Goal: Communication & Community: Answer question/provide support

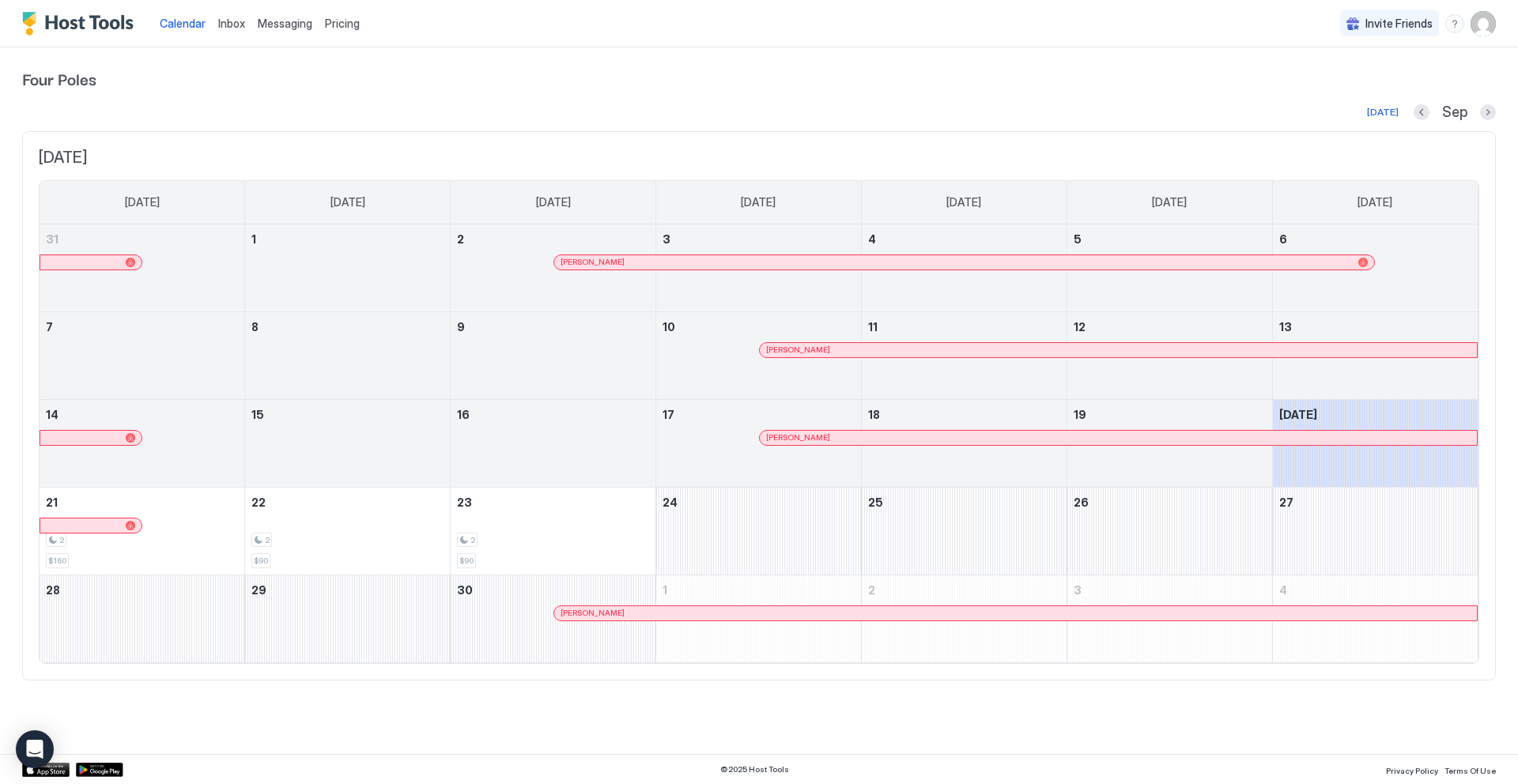
click at [298, 22] on span "Messaging" at bounding box center [285, 23] width 54 height 13
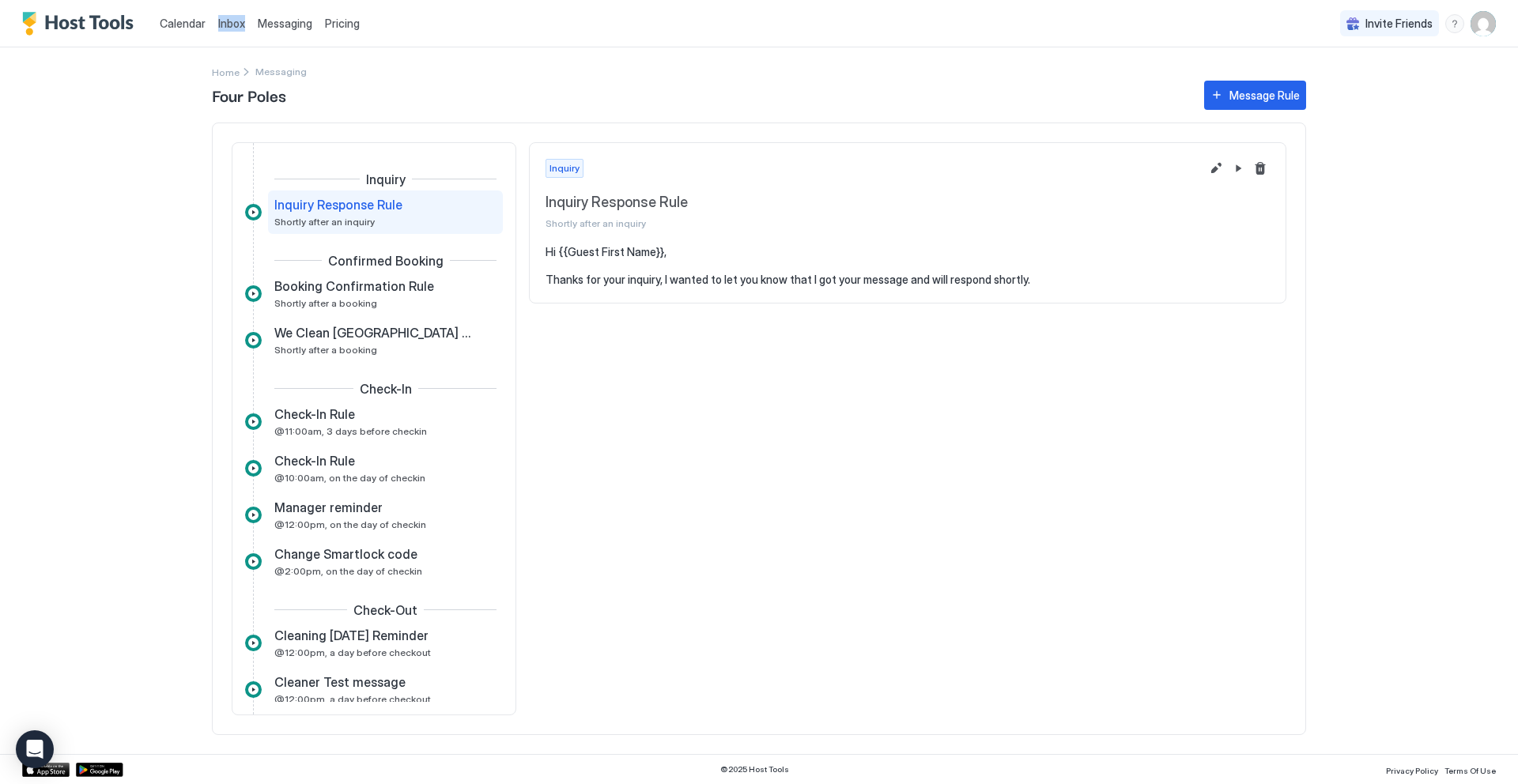
click at [215, 26] on div "Inbox" at bounding box center [231, 22] width 39 height 29
click at [223, 26] on span "Inbox" at bounding box center [231, 23] width 27 height 13
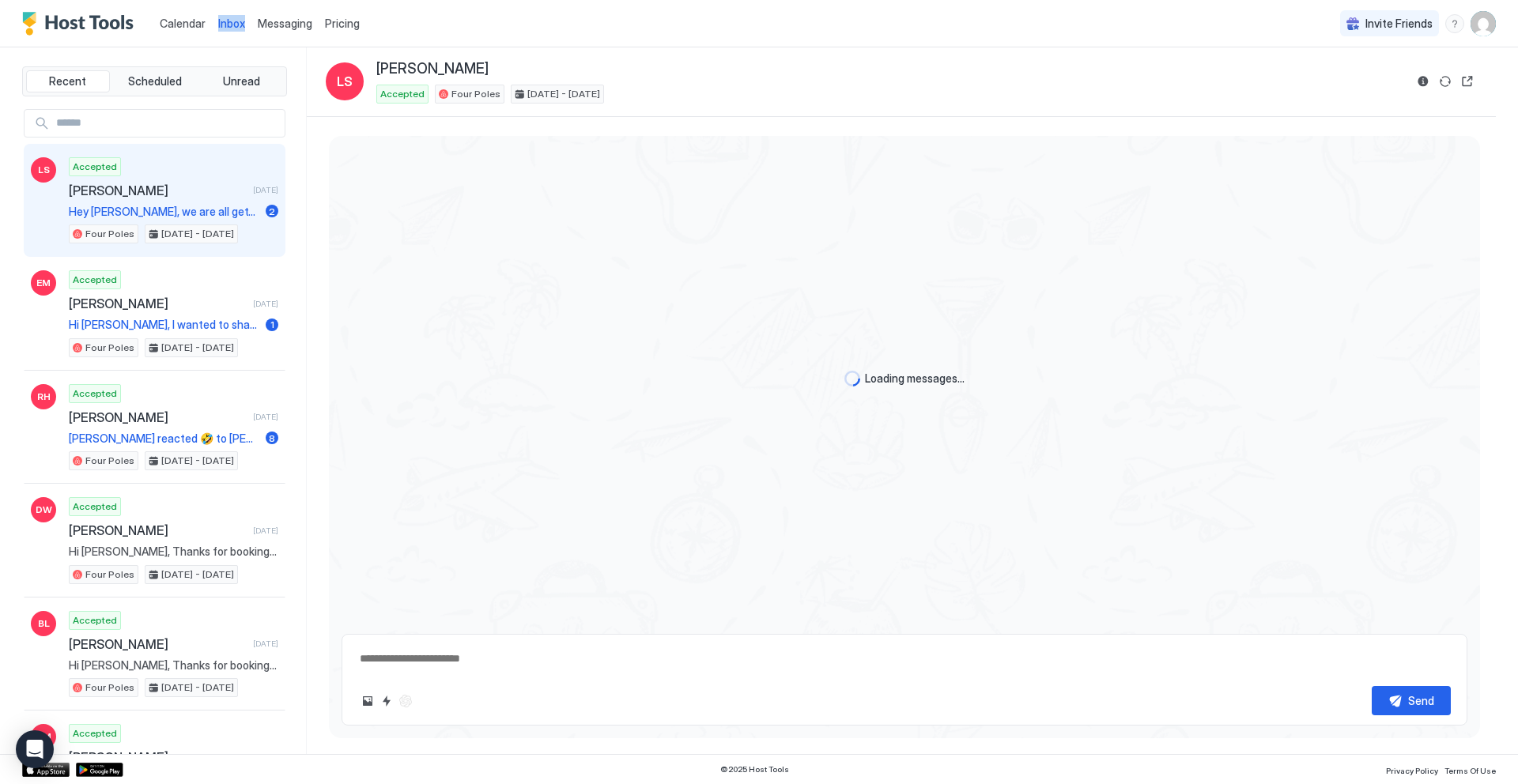
scroll to position [133, 0]
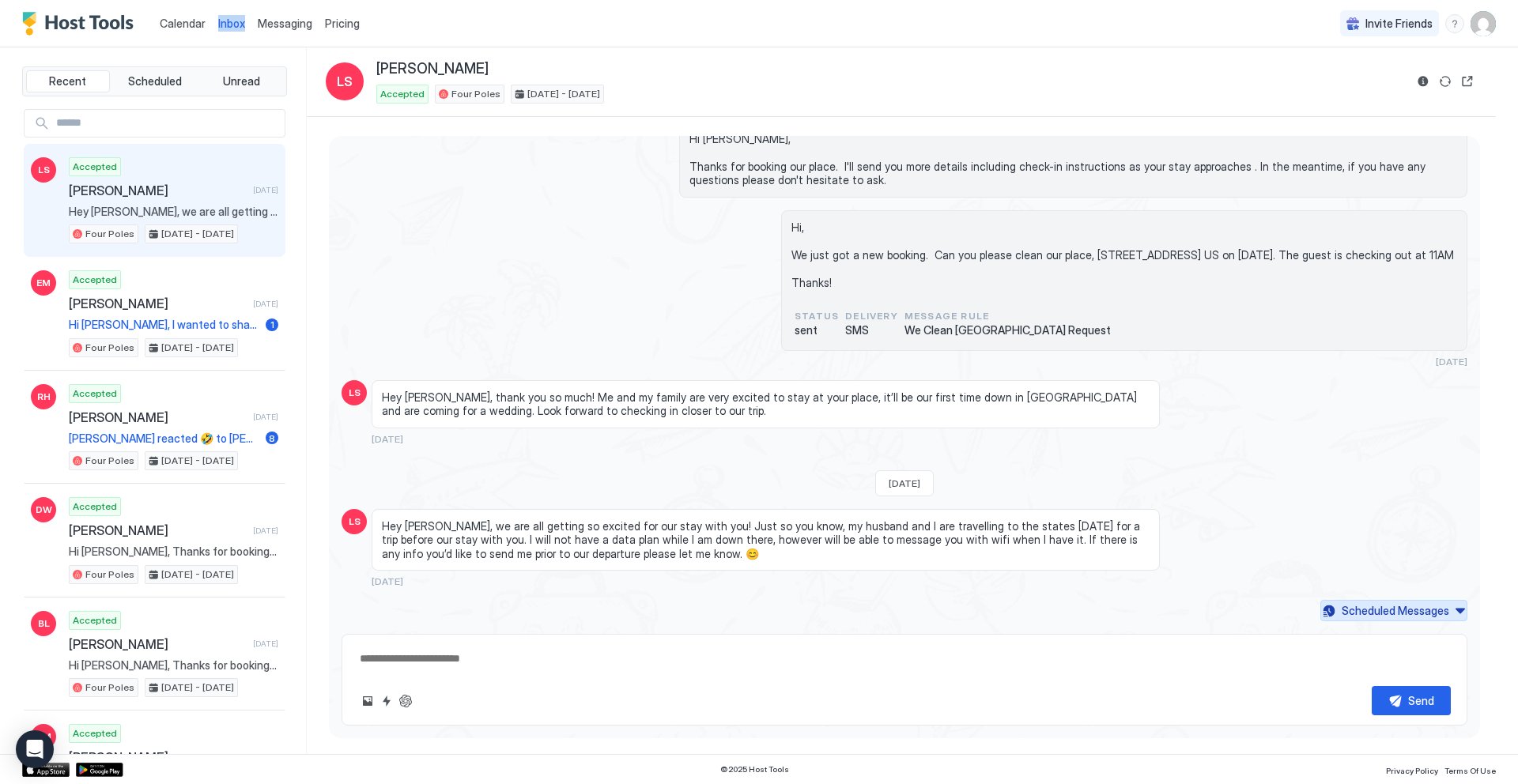
click at [1372, 617] on div "Scheduled Messages" at bounding box center [1394, 611] width 108 height 17
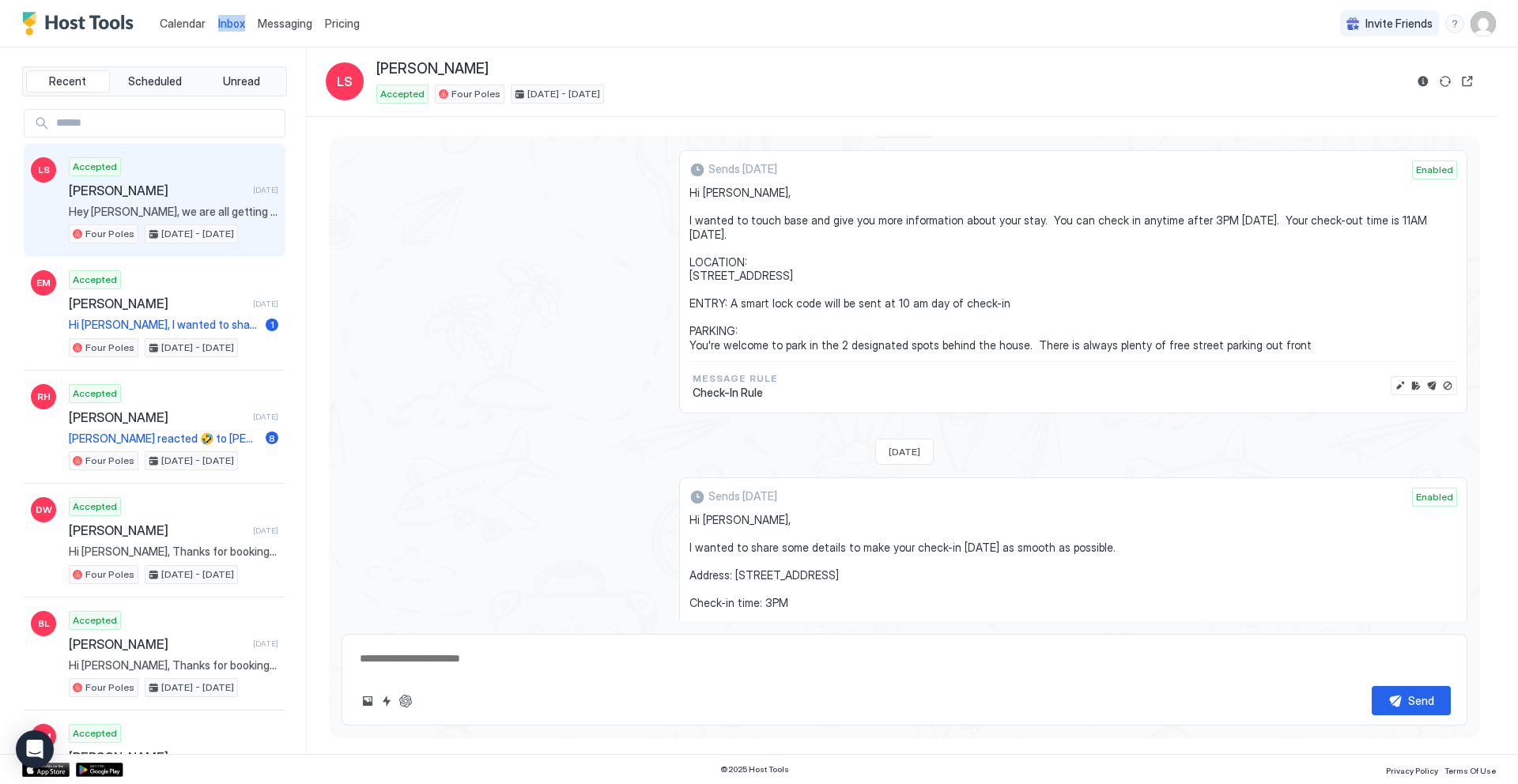
scroll to position [517, 0]
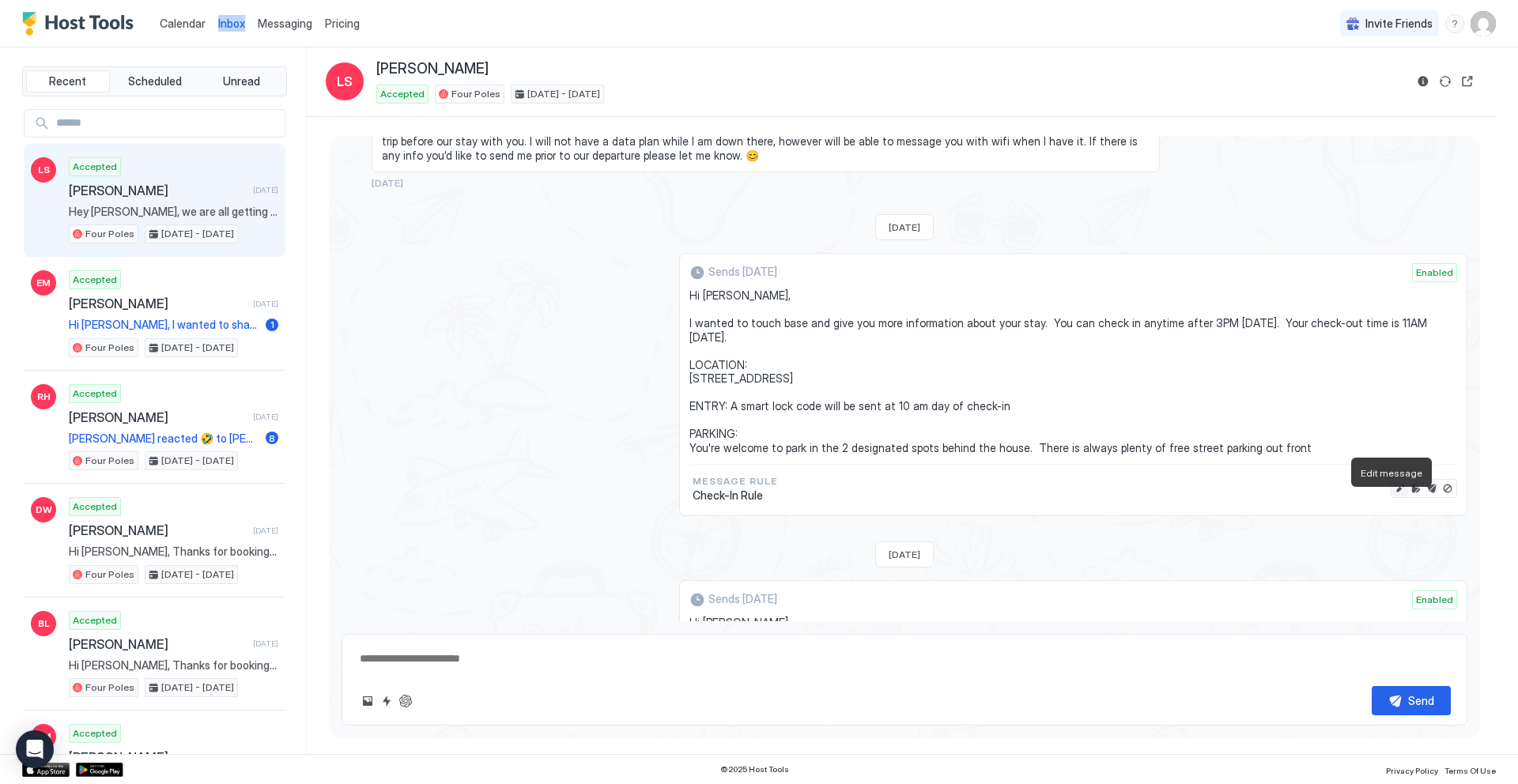
click at [1392, 496] on button "Edit message" at bounding box center [1399, 488] width 16 height 16
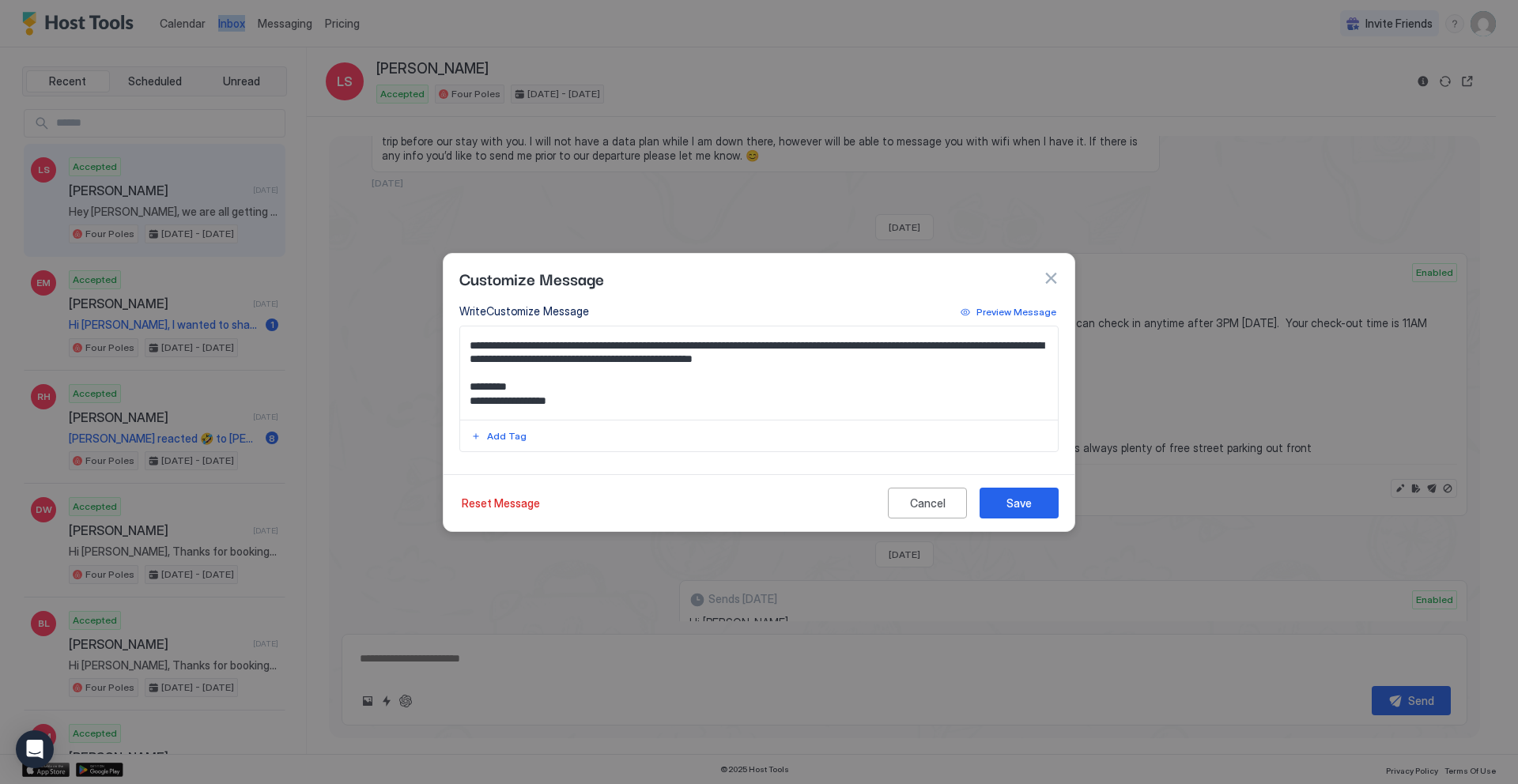
scroll to position [99, 0]
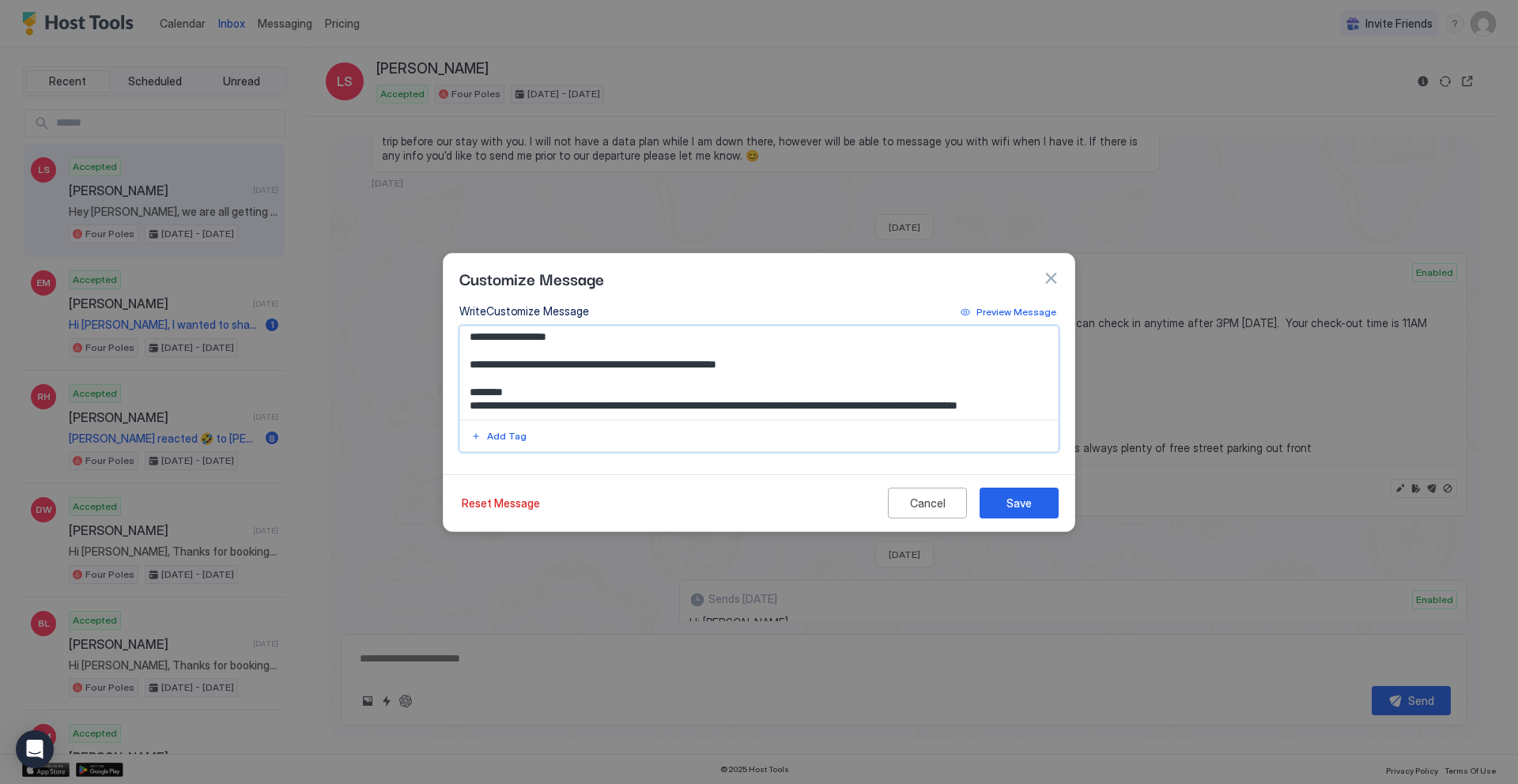
type textarea "*"
drag, startPoint x: 782, startPoint y: 352, endPoint x: 511, endPoint y: 352, distance: 271.0
click at [511, 352] on textarea "**********" at bounding box center [759, 373] width 598 height 94
type textarea "**********"
click at [1017, 511] on button "Save" at bounding box center [1018, 502] width 79 height 31
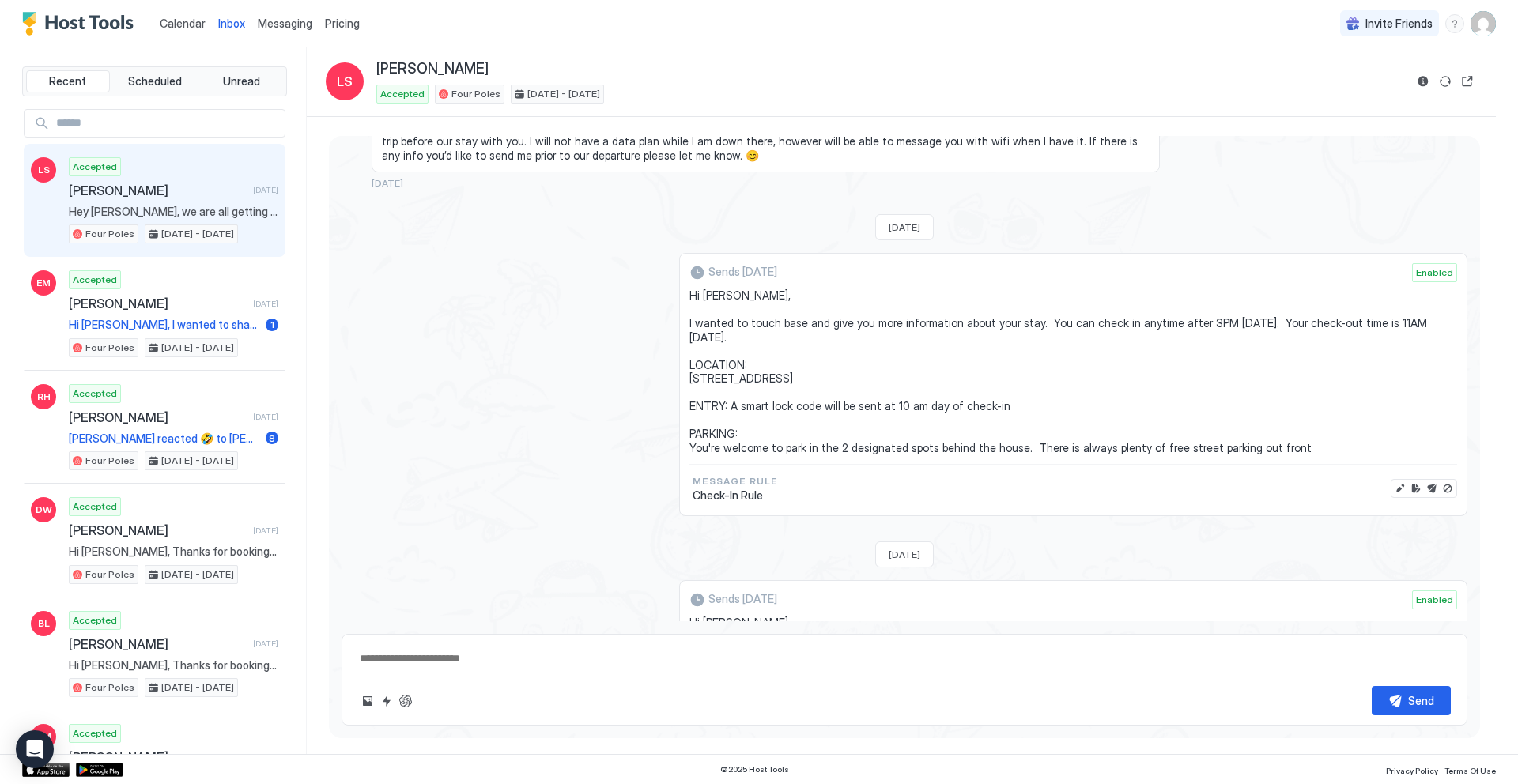
type textarea "*"
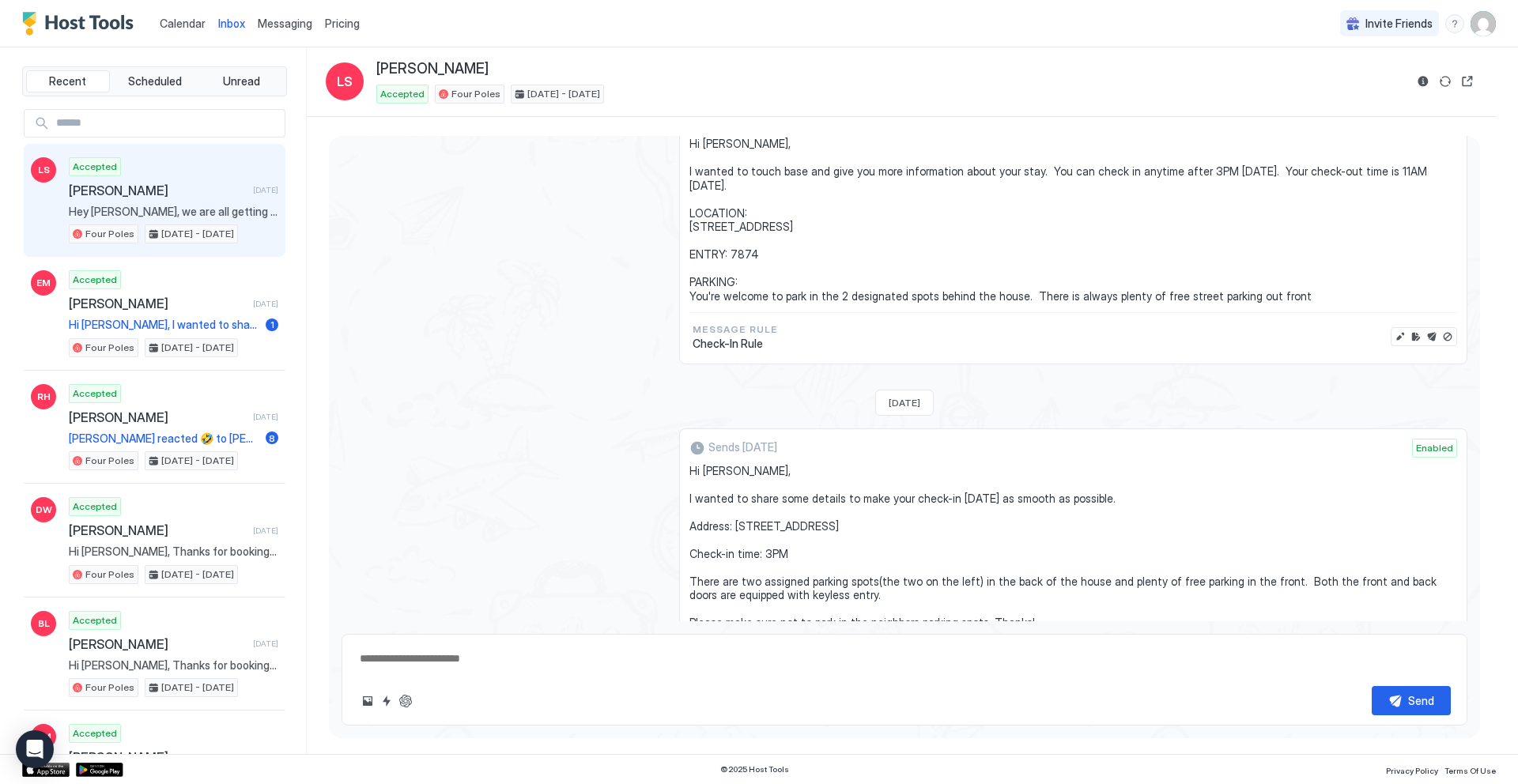
scroll to position [588, 0]
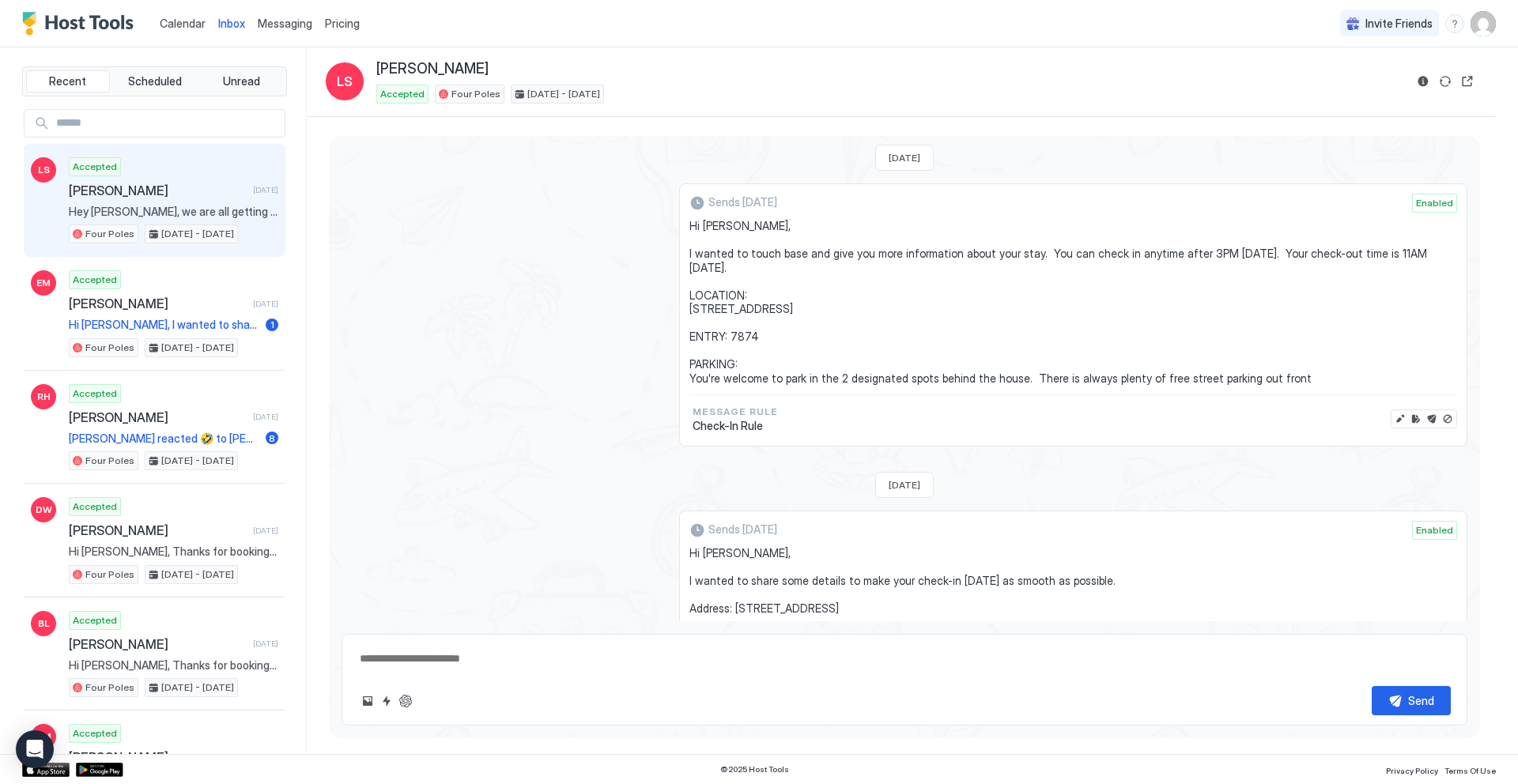
click at [1391, 428] on div at bounding box center [1423, 418] width 66 height 19
click at [1392, 427] on button "Edit message" at bounding box center [1399, 418] width 16 height 16
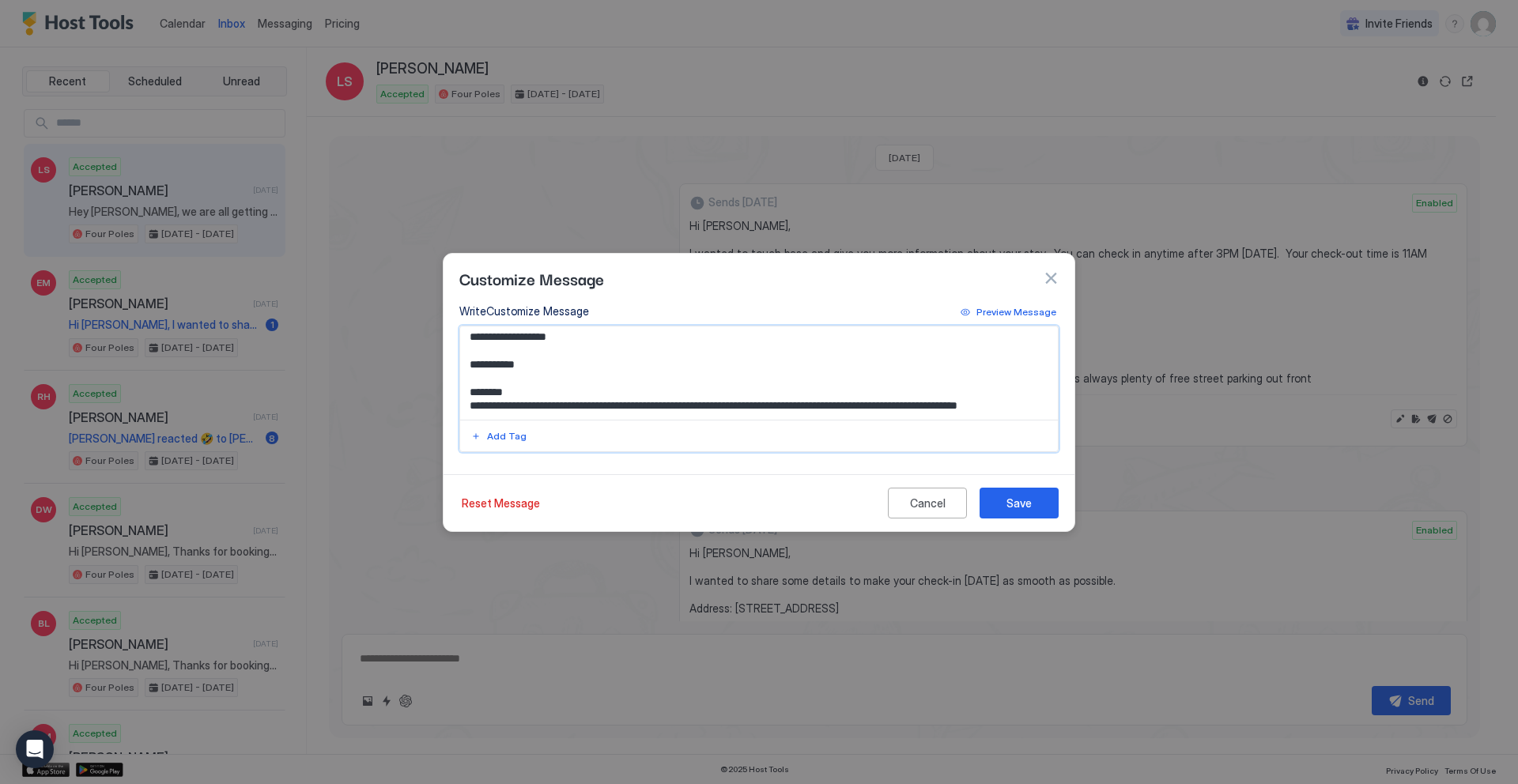
scroll to position [99, 0]
drag, startPoint x: 504, startPoint y: 350, endPoint x: 471, endPoint y: 351, distance: 33.0
click at [472, 351] on textarea "**********" at bounding box center [759, 373] width 598 height 94
drag, startPoint x: 537, startPoint y: 350, endPoint x: 475, endPoint y: 350, distance: 62.0
click at [475, 350] on textarea "**********" at bounding box center [759, 373] width 598 height 94
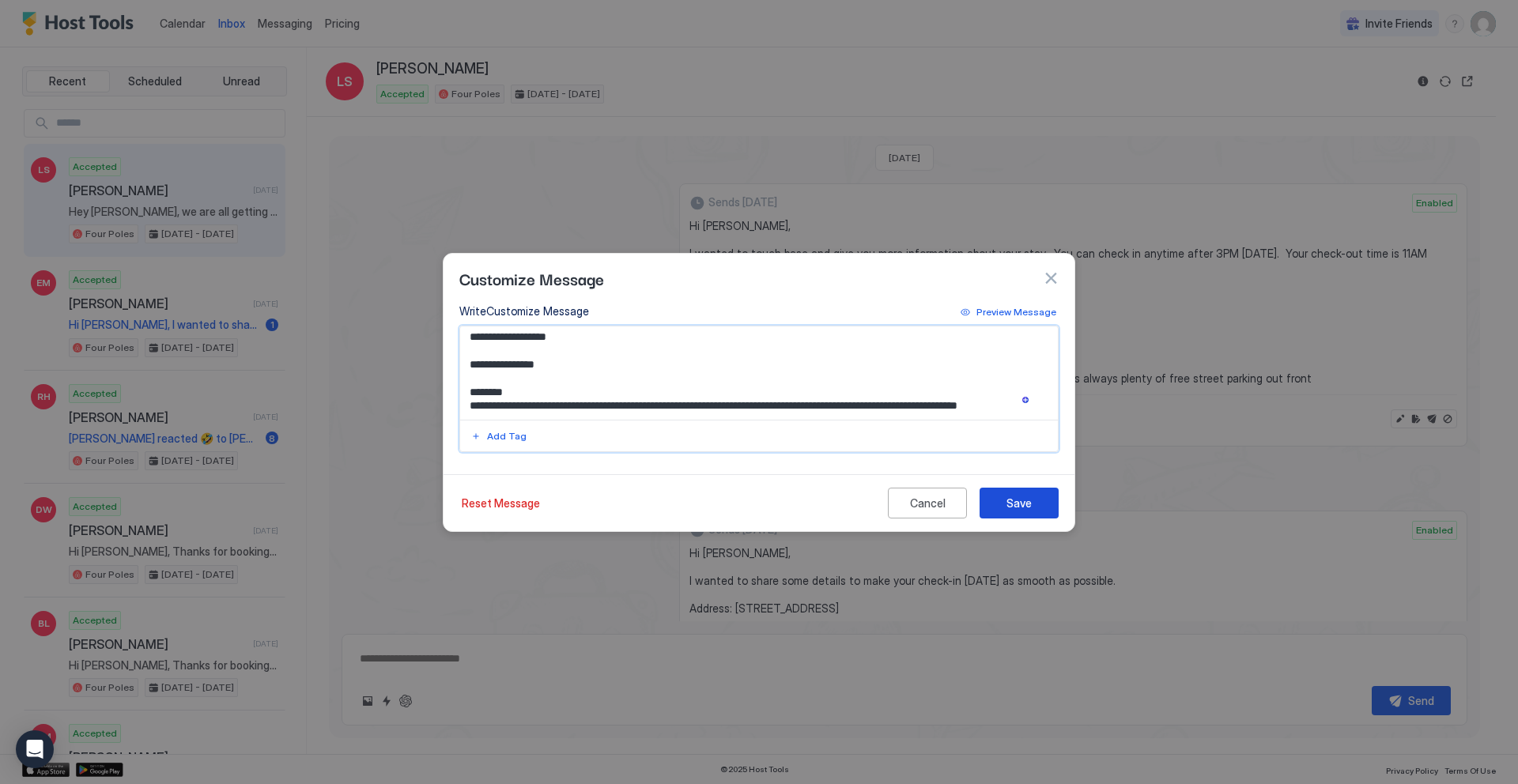
type textarea "**********"
click at [1017, 506] on div "Save" at bounding box center [1018, 503] width 25 height 17
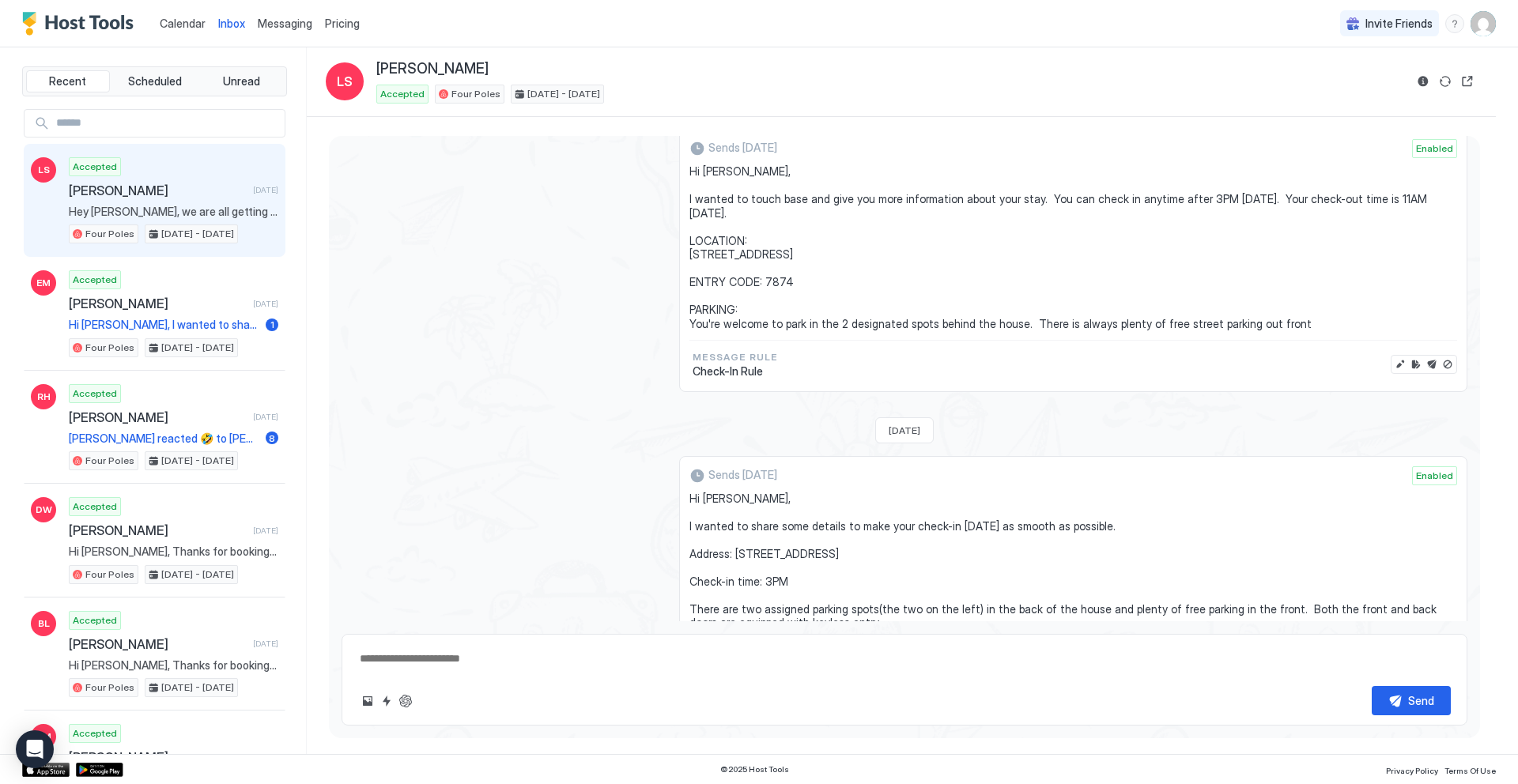
scroll to position [638, 0]
click at [1423, 375] on button "Send now" at bounding box center [1431, 367] width 16 height 16
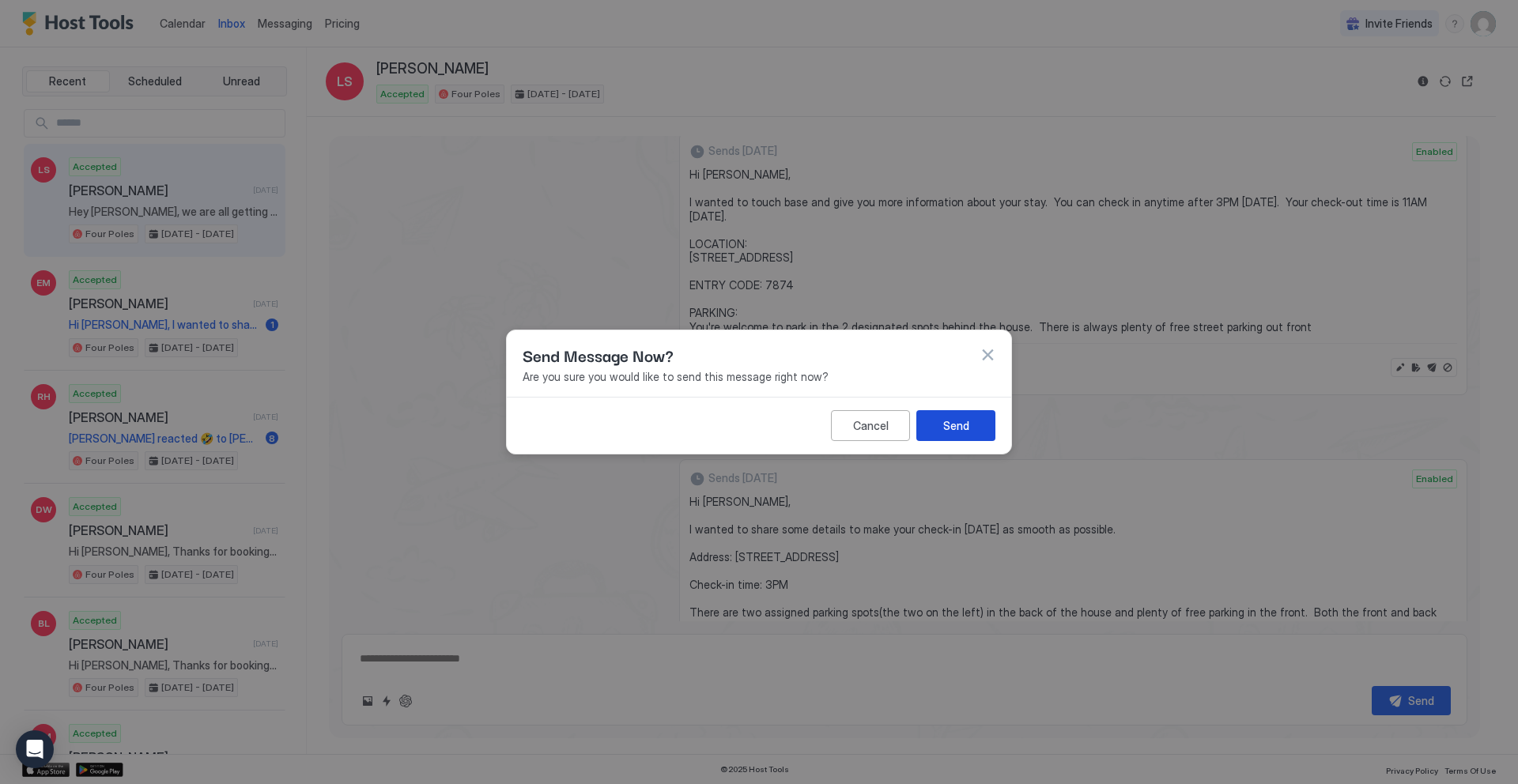
click at [950, 425] on div "Send" at bounding box center [956, 426] width 26 height 17
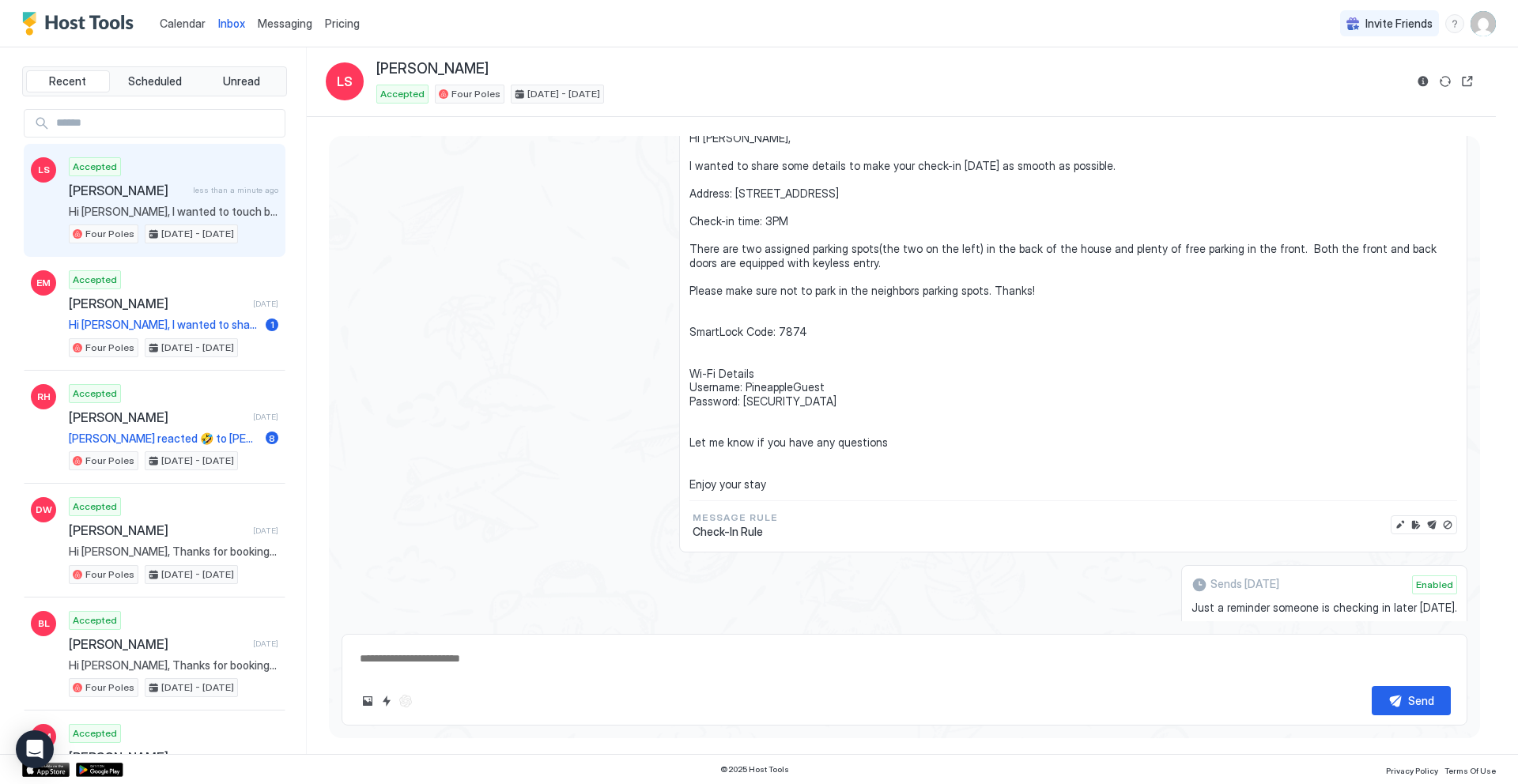
scroll to position [945, 0]
drag, startPoint x: 685, startPoint y: 382, endPoint x: 844, endPoint y: 490, distance: 192.2
click at [844, 487] on span "Hi [PERSON_NAME], I wanted to share some details to make your check-in [DATE] a…" at bounding box center [1073, 308] width 767 height 359
copy span "Wi-Fi Details Username: PineappleGuest Password: [SECURITY_DATA] Let me know if…"
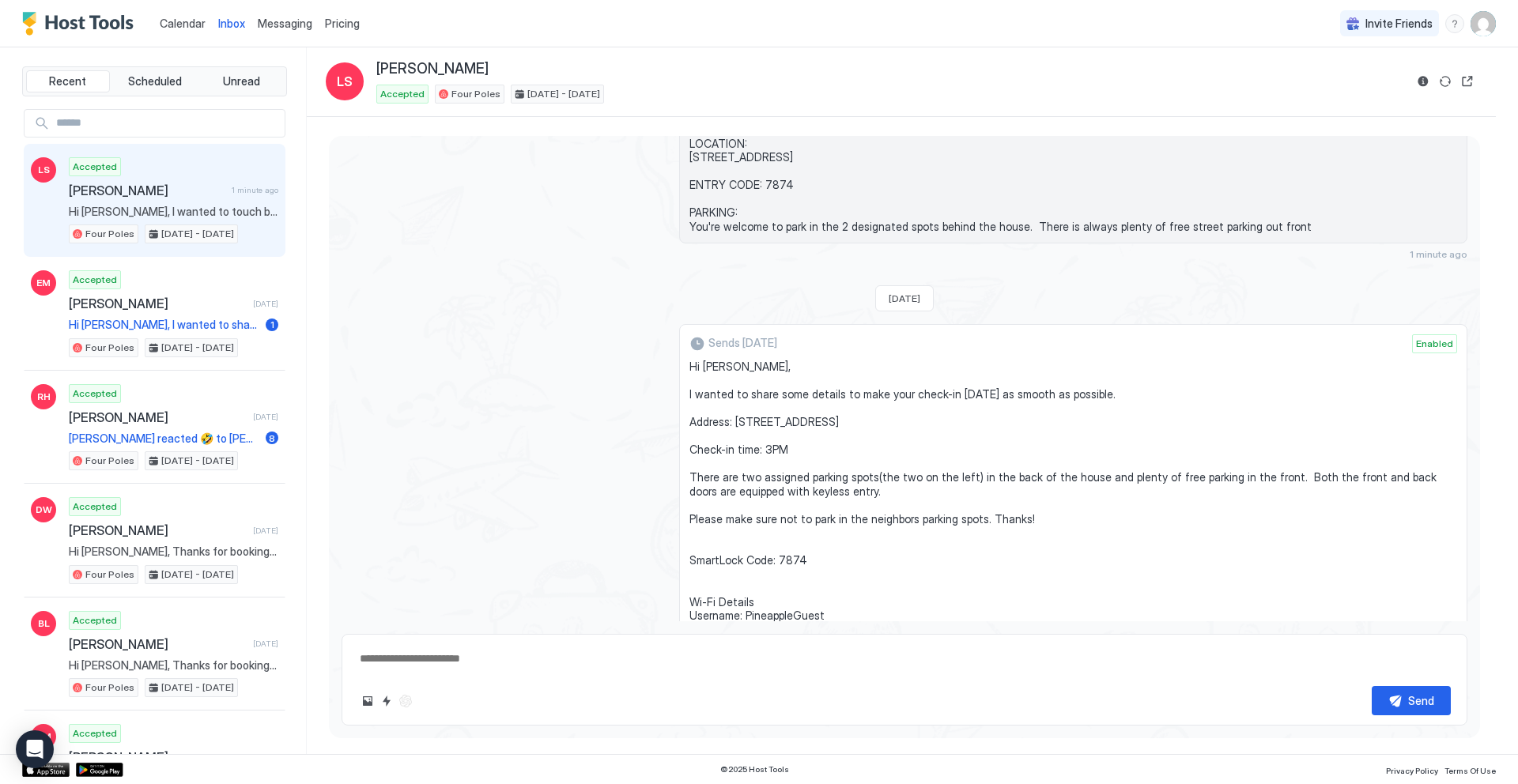
scroll to position [995, 0]
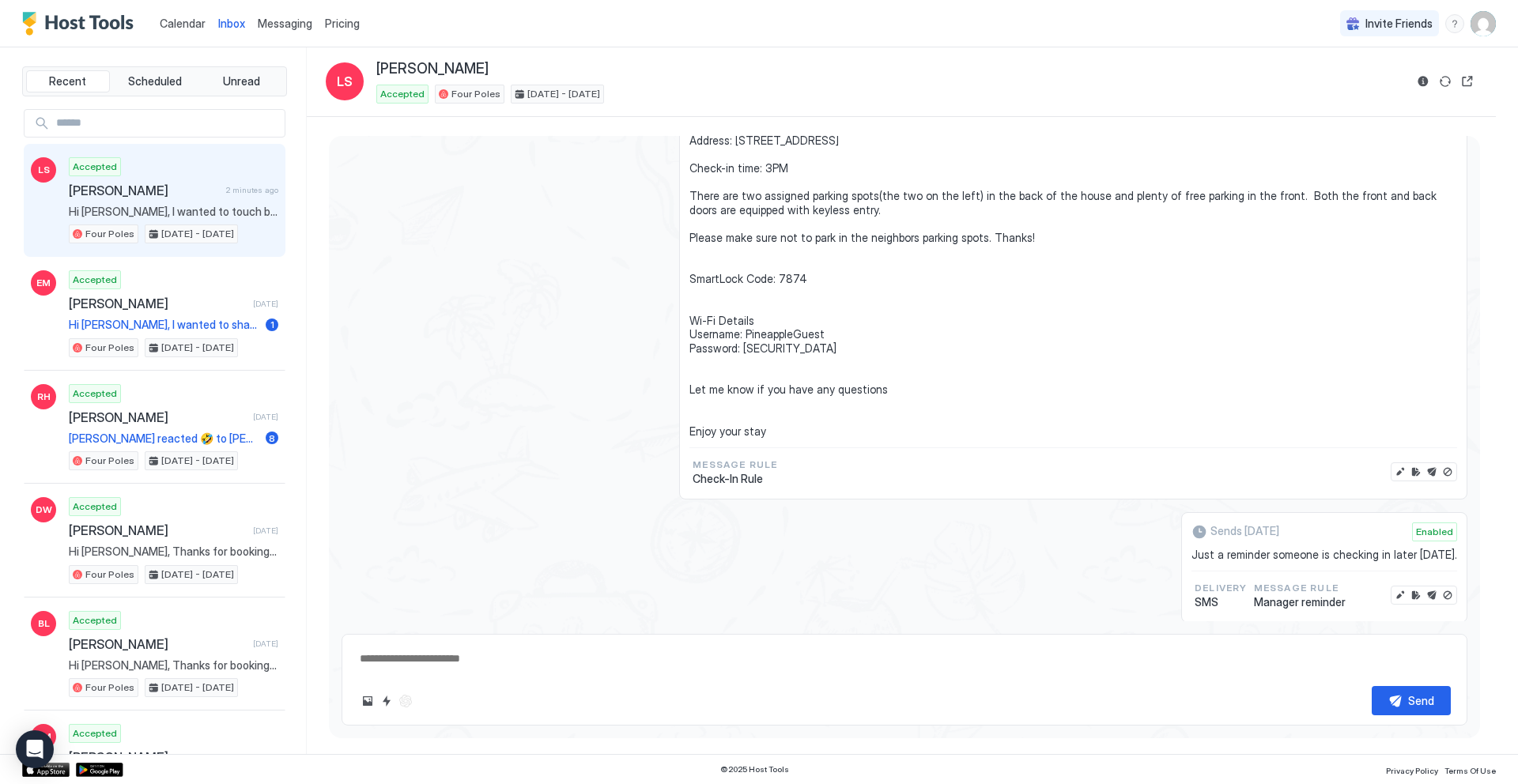
click at [440, 655] on textarea at bounding box center [904, 658] width 1092 height 29
paste textarea "**********"
type textarea "*"
type textarea "**********"
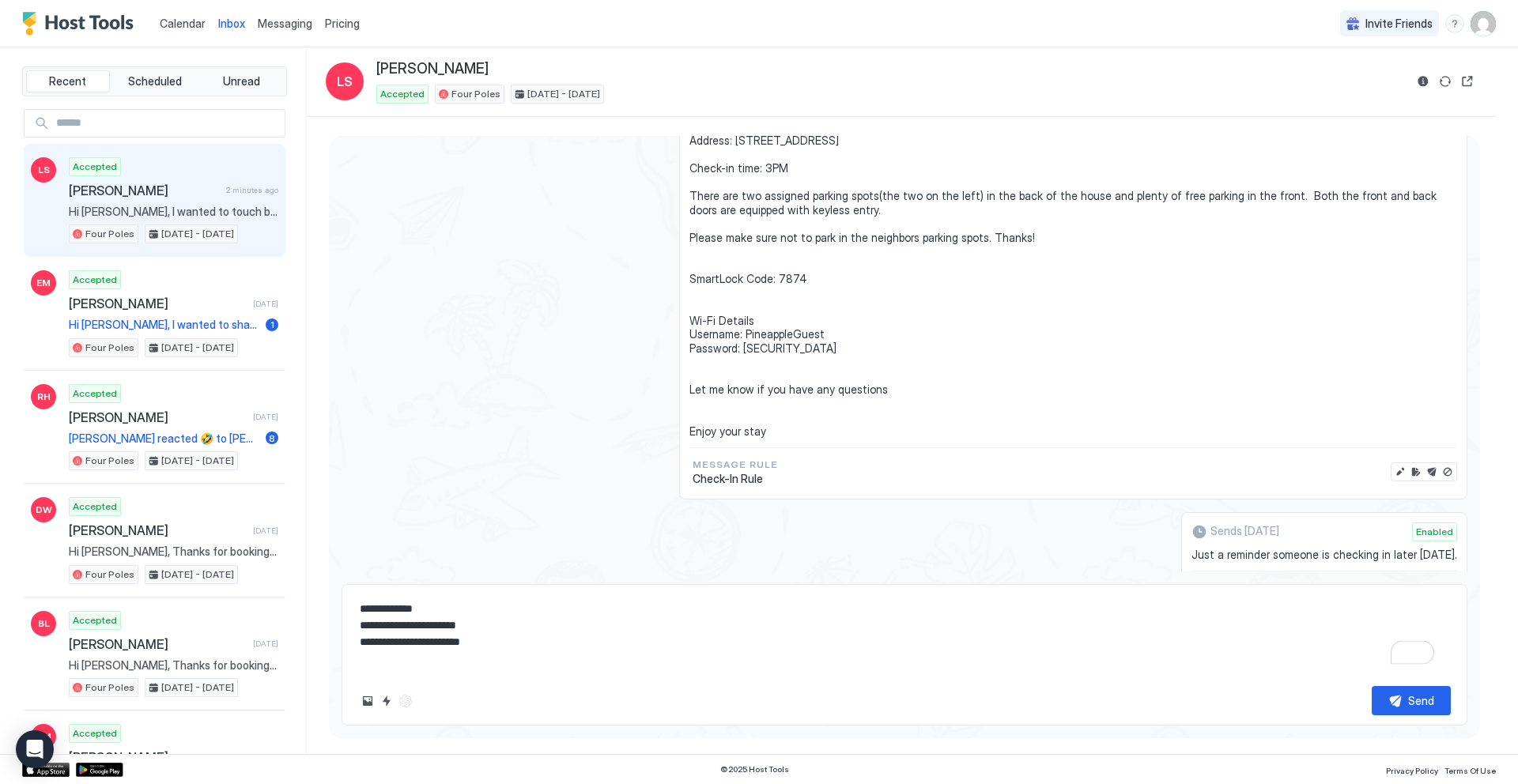
click at [358, 625] on textarea "**********" at bounding box center [904, 633] width 1092 height 79
type textarea "*"
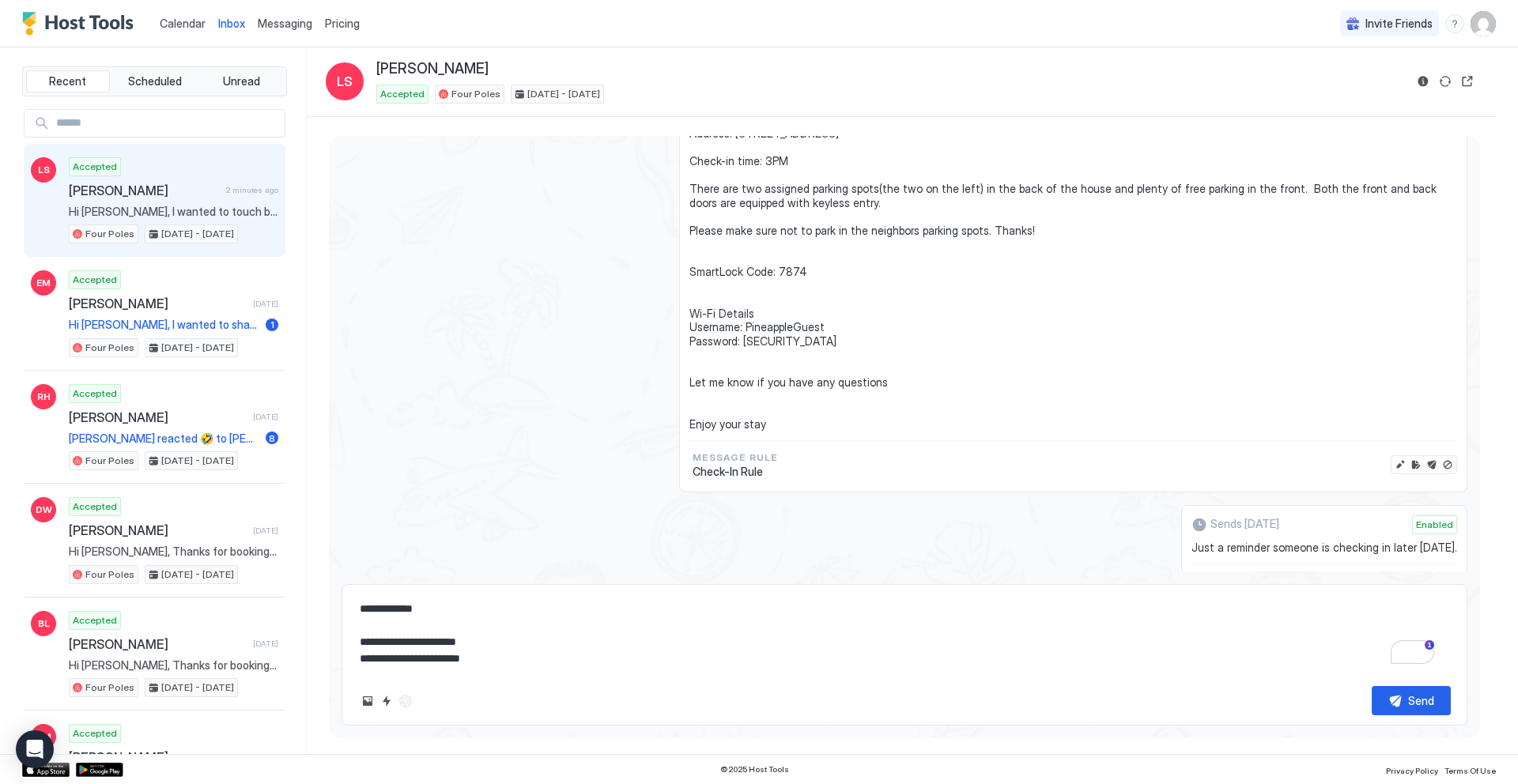
scroll to position [1003, 0]
type textarea "**********"
click at [1439, 472] on button "Disable message" at bounding box center [1447, 463] width 16 height 16
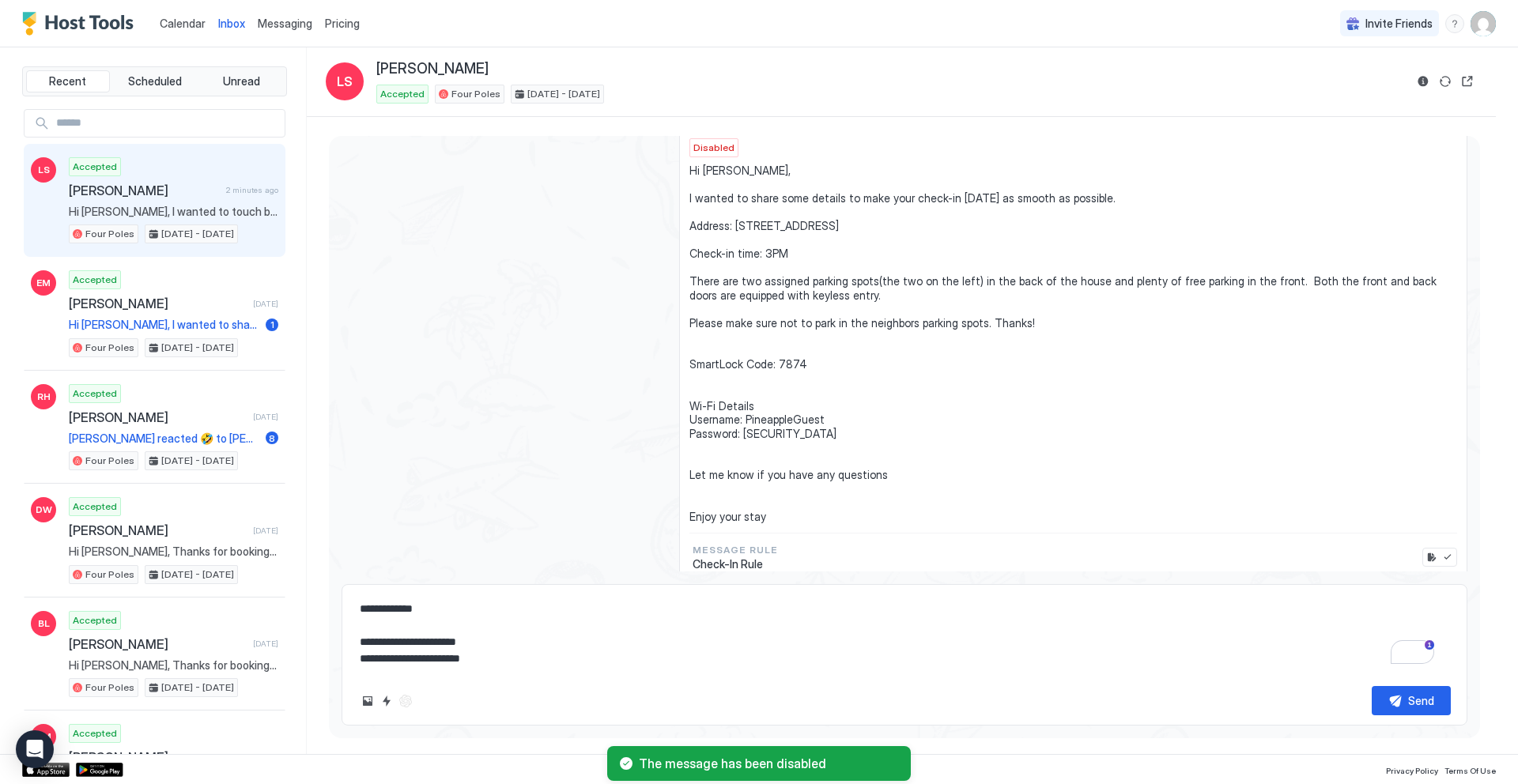
scroll to position [920, 0]
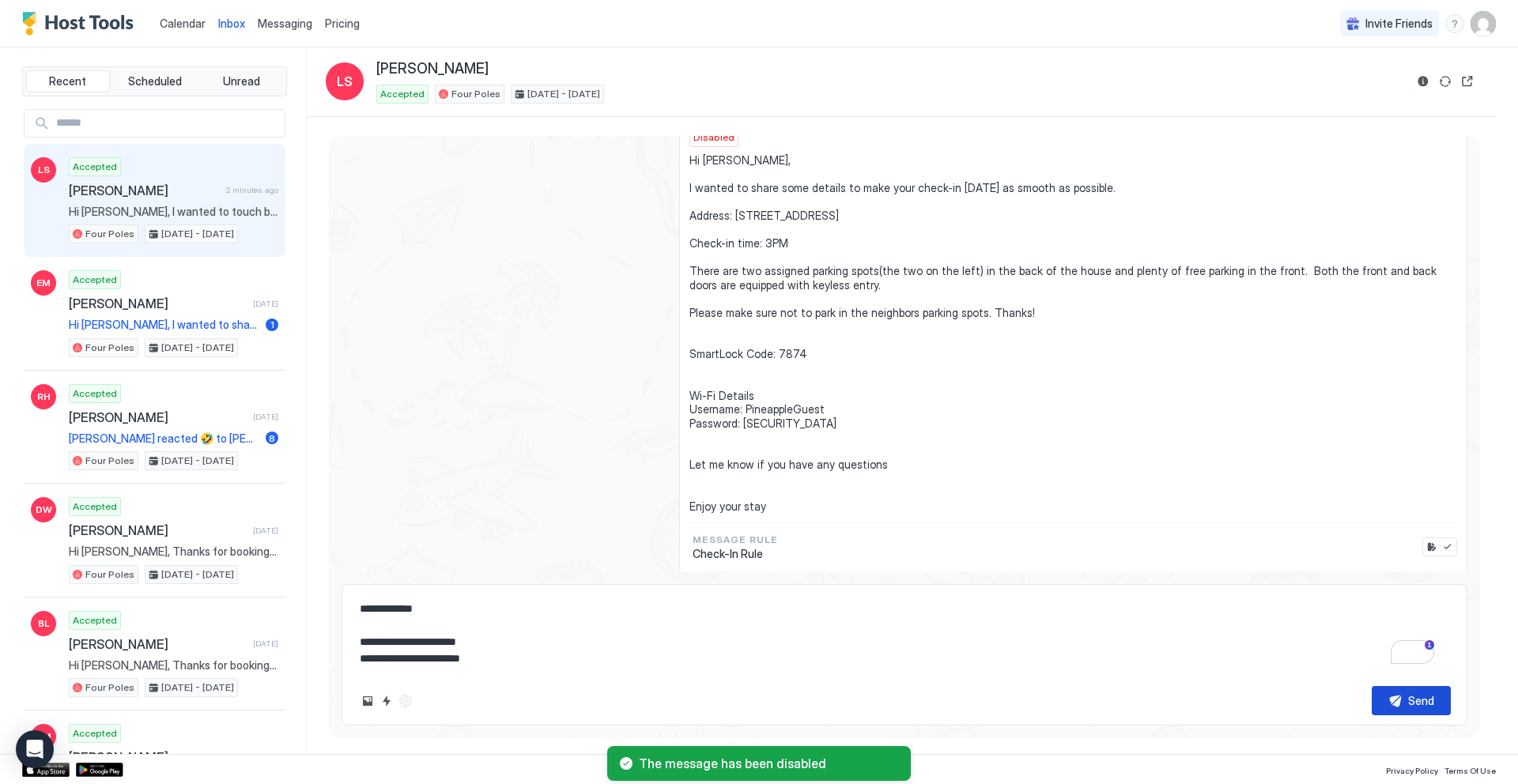
click at [1411, 708] on div "Send" at bounding box center [1421, 701] width 26 height 17
type textarea "*"
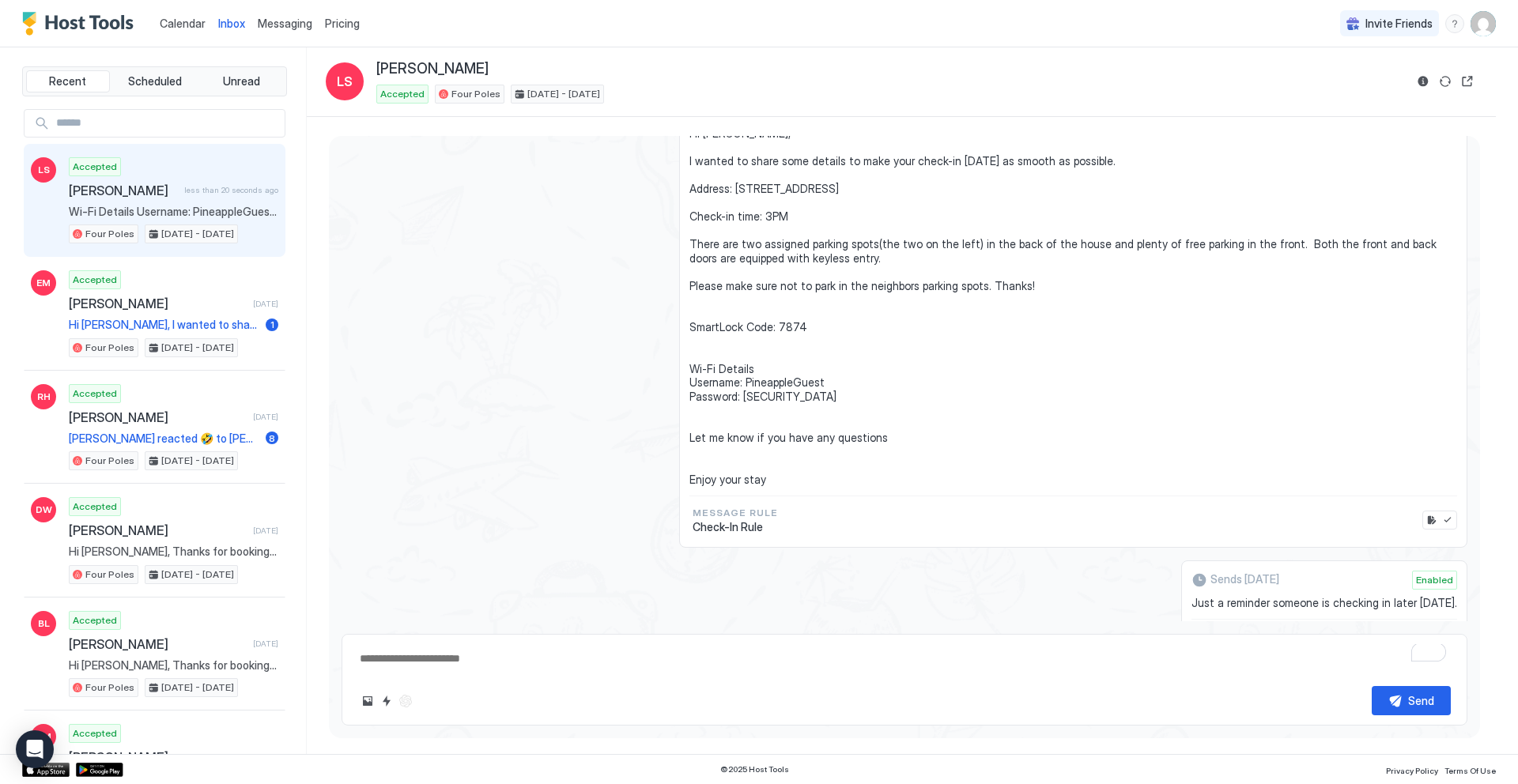
scroll to position [1136, 0]
type textarea "*"
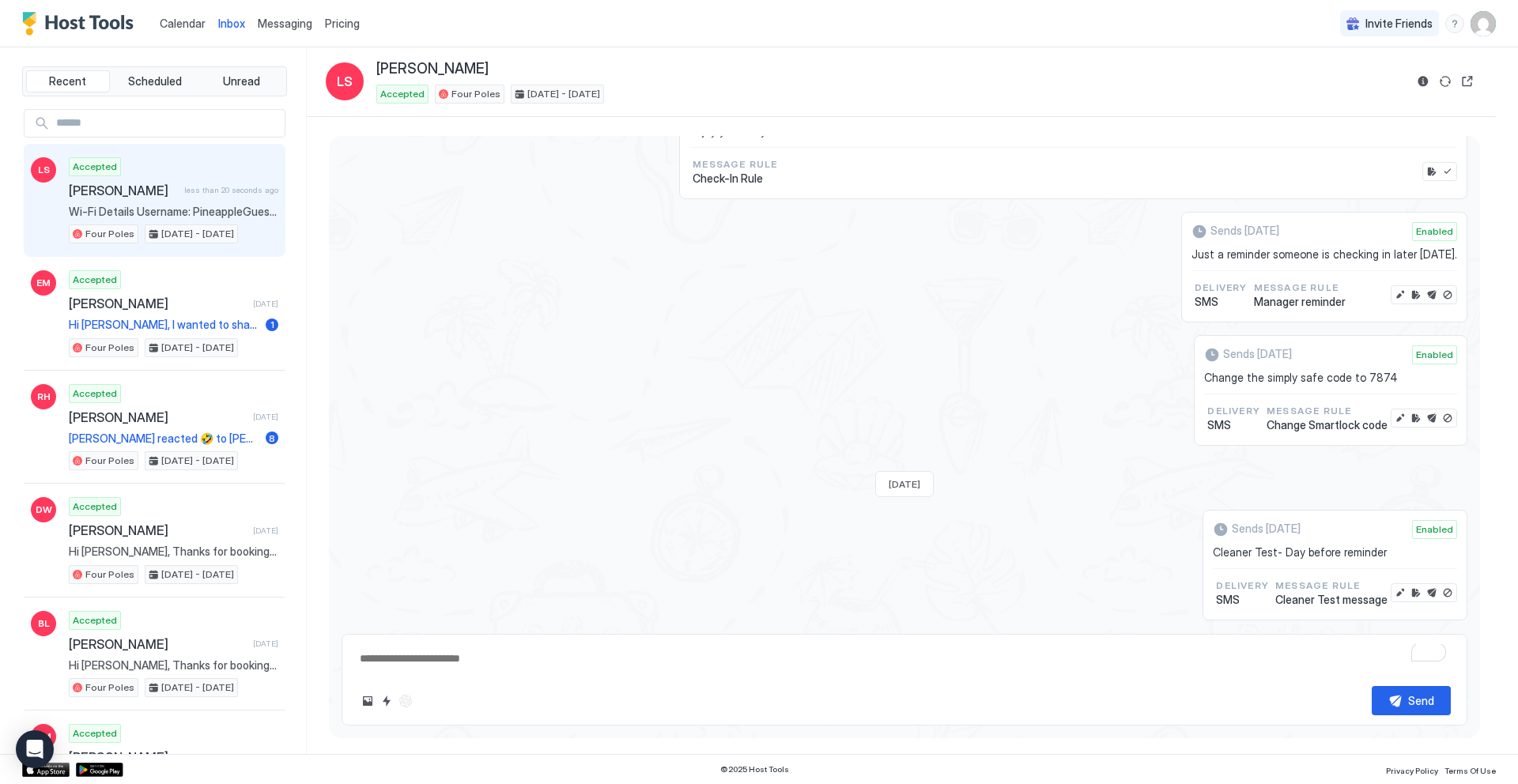
scroll to position [1487, 0]
